Goal: Find specific page/section: Find specific page/section

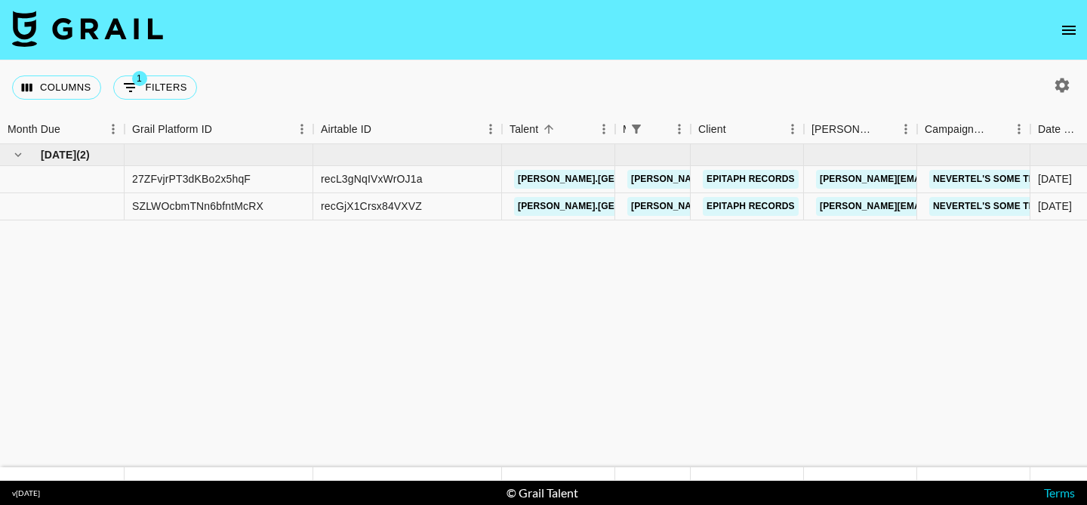
click at [1061, 36] on icon "open drawer" at bounding box center [1069, 30] width 18 height 18
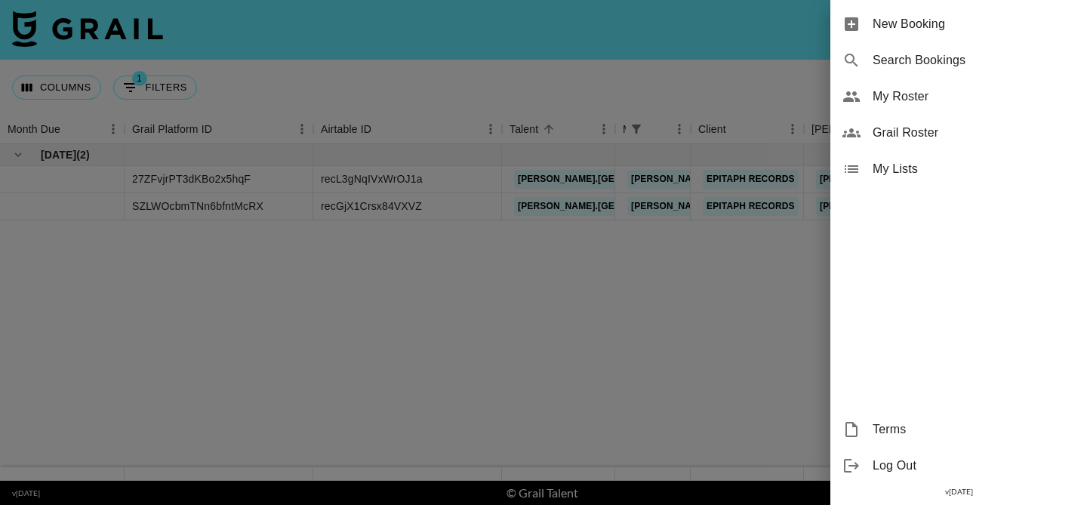
click at [930, 134] on span "Grail Roster" at bounding box center [974, 133] width 202 height 18
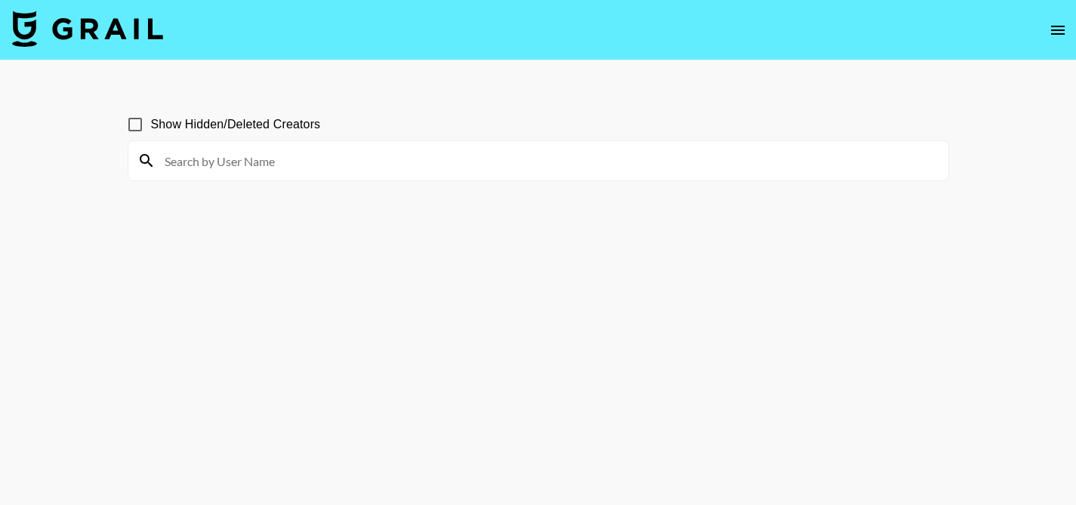
click at [135, 123] on input "Show Hidden/Deleted Creators" at bounding box center [135, 125] width 32 height 32
checkbox input "true"
click at [220, 162] on input at bounding box center [548, 161] width 784 height 24
paste input "kkalieb"
click at [411, 152] on input "kkalieb" at bounding box center [548, 161] width 784 height 24
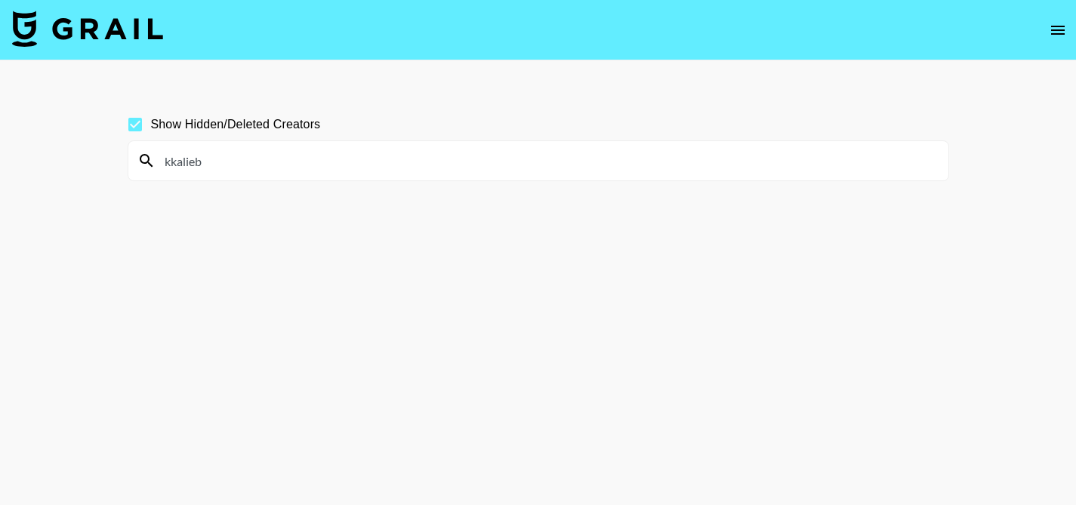
click at [411, 152] on input "kkalieb" at bounding box center [548, 161] width 784 height 24
paste input "deexrudy_"
click at [376, 172] on input "deexrudy_" at bounding box center [548, 161] width 784 height 24
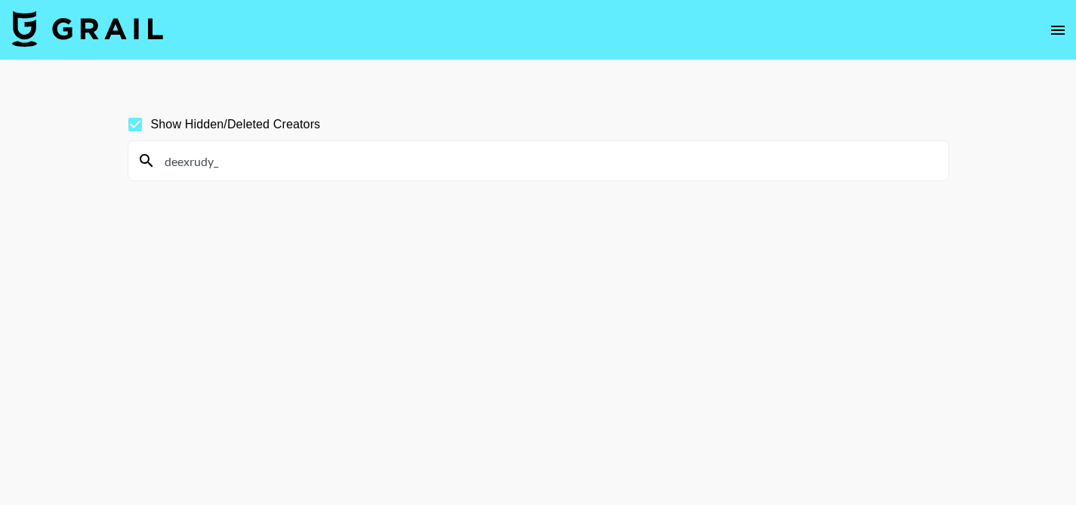
click at [376, 172] on input "deexrudy_" at bounding box center [548, 161] width 784 height 24
paste input "catherinebrs"
click at [442, 160] on input "catherinebrs" at bounding box center [548, 161] width 784 height 24
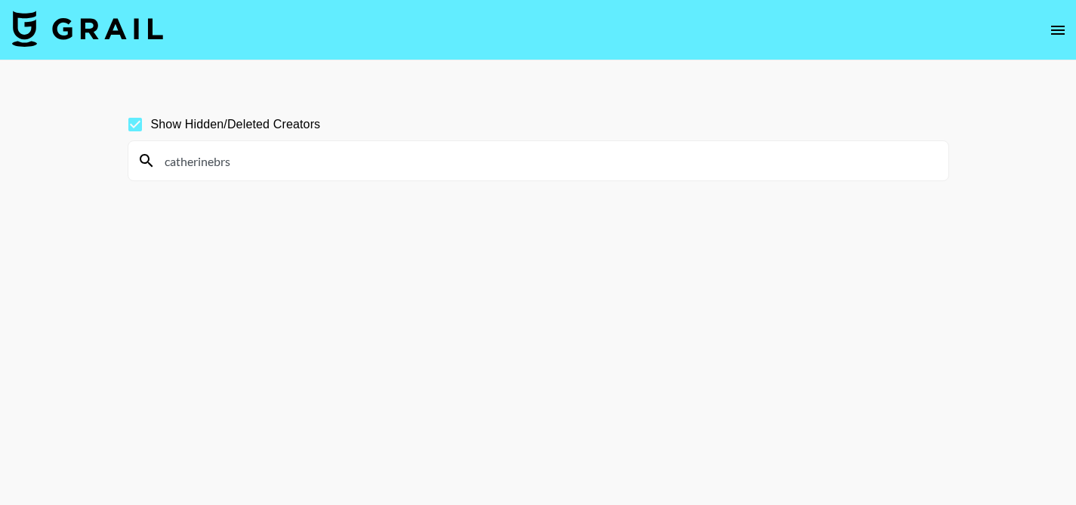
paste input "ellalawrence2"
click at [369, 156] on input "ellalawrence2" at bounding box center [548, 161] width 784 height 24
paste input "coconutandbliss"
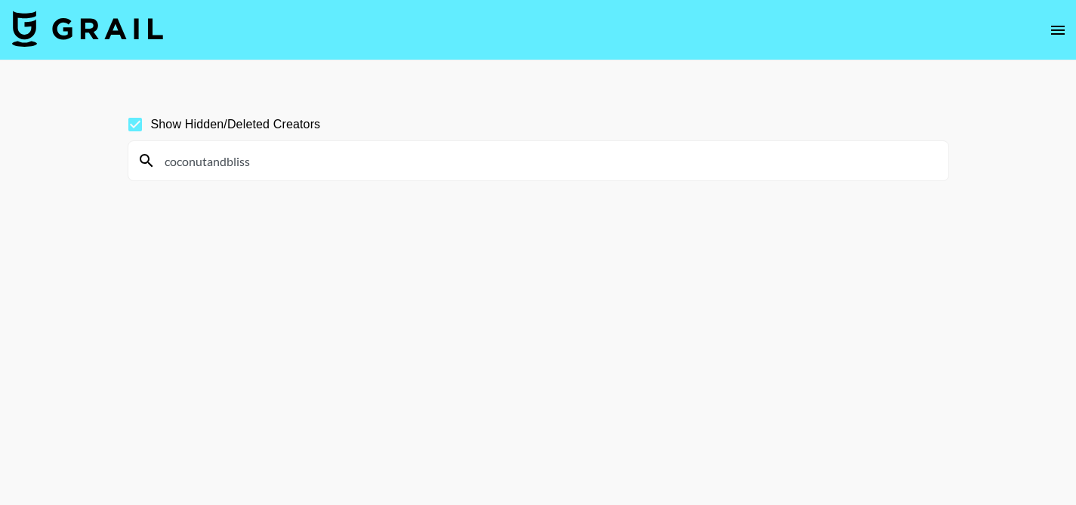
click at [427, 159] on input "coconutandbliss" at bounding box center [548, 161] width 784 height 24
paste input "brinathedoll"
click at [322, 154] on input "brinathedoll" at bounding box center [548, 161] width 784 height 24
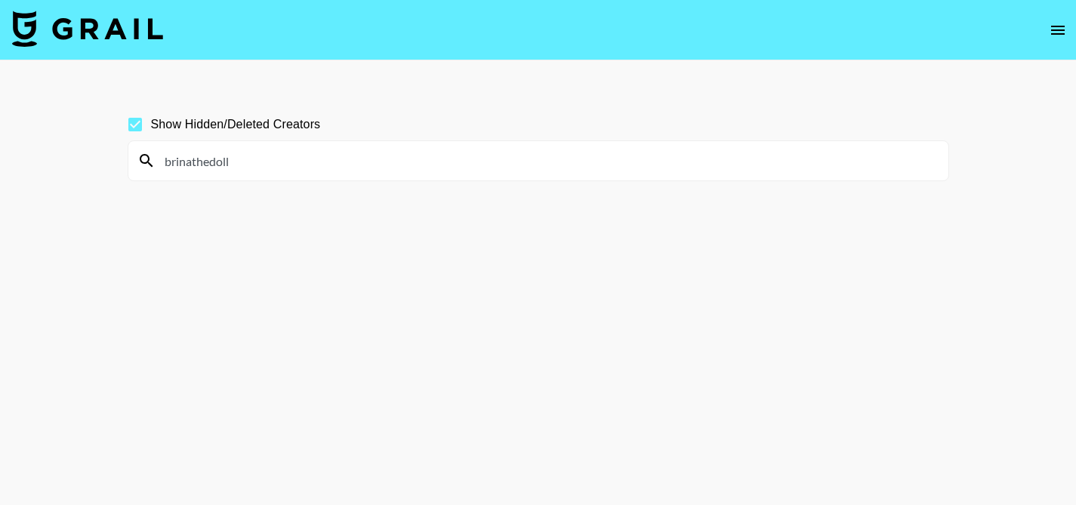
click at [322, 154] on input "brinathedoll" at bounding box center [548, 161] width 784 height 24
paste input "aflatyy"
click at [390, 156] on input "aflatyy" at bounding box center [548, 161] width 784 height 24
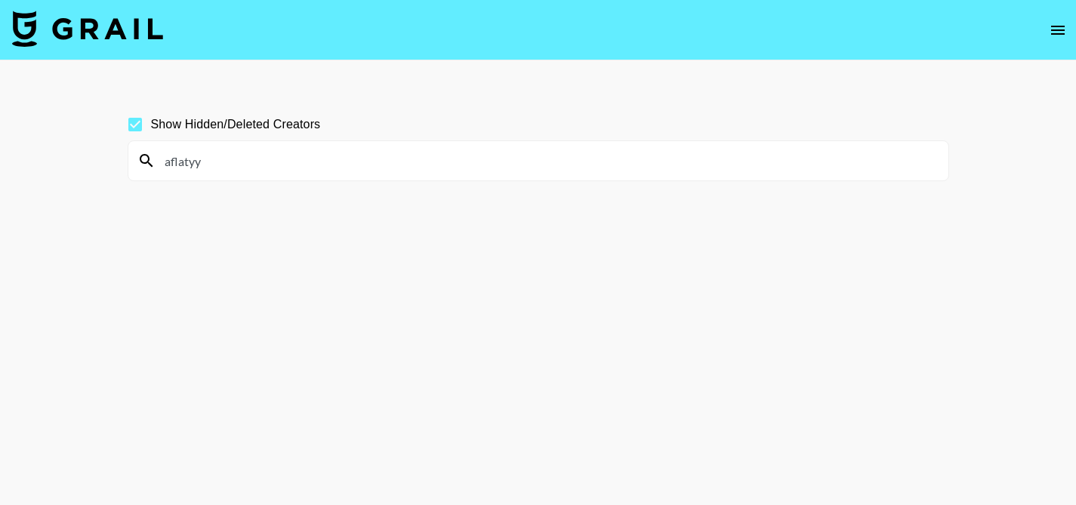
click at [390, 156] on input "aflatyy" at bounding box center [548, 161] width 784 height 24
paste input "@guavagoddess"
click at [268, 159] on input "@guavagoddess" at bounding box center [548, 161] width 784 height 24
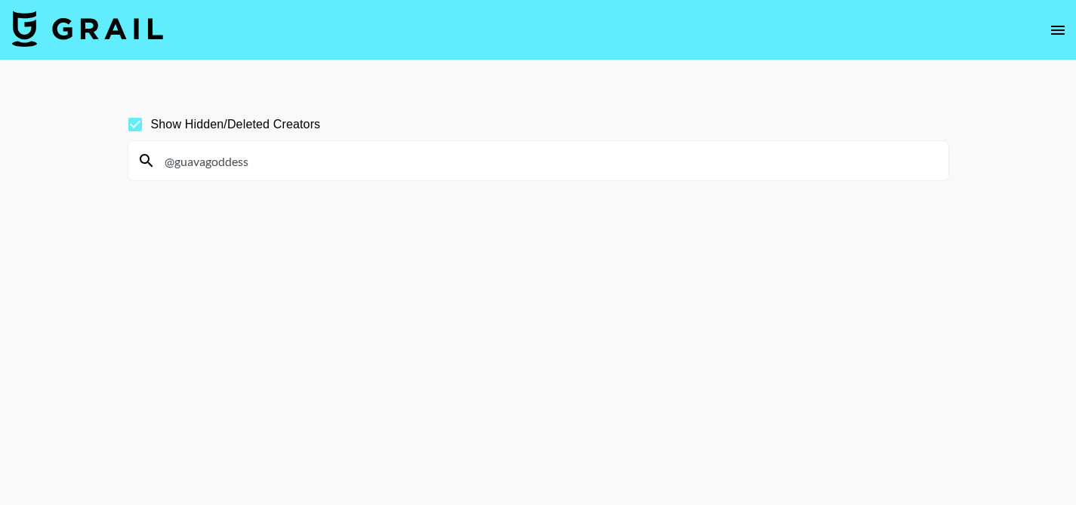
paste input "iilovasap"
click at [385, 162] on input "iilovasap" at bounding box center [548, 161] width 784 height 24
paste input "kianisalazar"
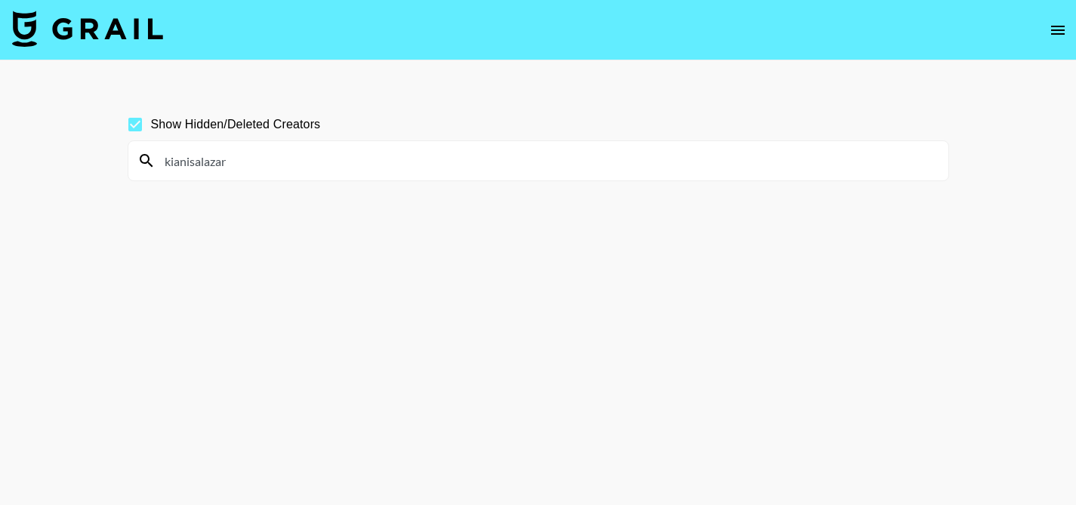
click at [390, 155] on input "kianisalazar" at bounding box center [548, 161] width 784 height 24
paste input "alxcext"
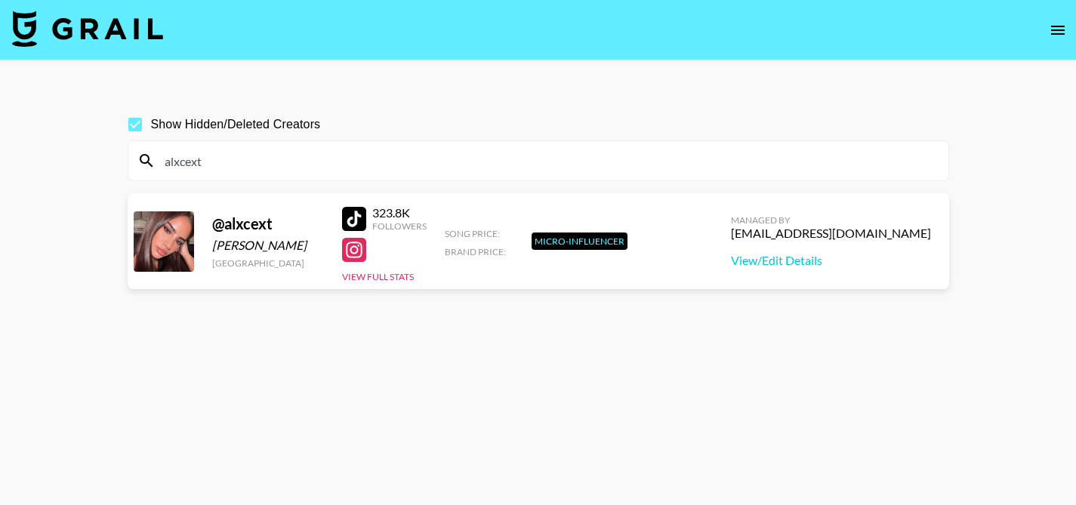
click at [402, 164] on input "alxcext" at bounding box center [548, 161] width 784 height 24
paste input "user835701639477321"
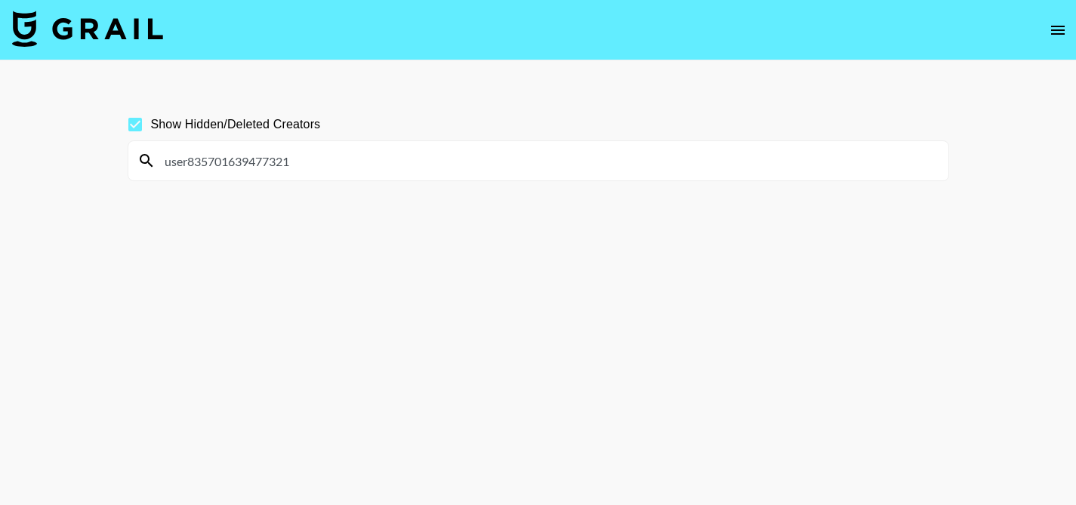
click at [423, 162] on input "user835701639477321" at bounding box center [548, 161] width 784 height 24
paste input "_starrr8"
click at [515, 168] on input "_starrr8" at bounding box center [548, 161] width 784 height 24
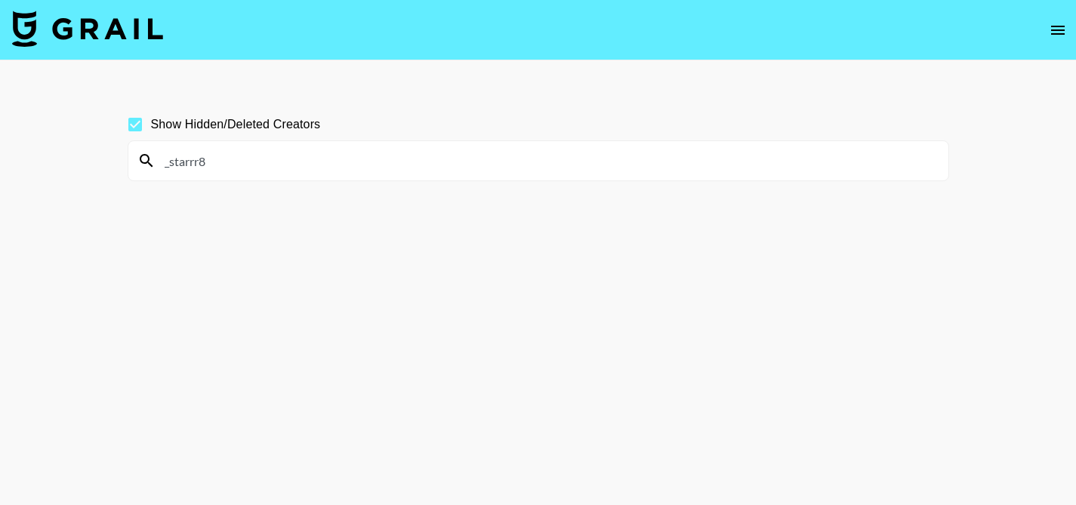
click at [515, 168] on input "_starrr8" at bounding box center [548, 161] width 784 height 24
paste input "avalulic"
type input "avalulic"
